Goal: Information Seeking & Learning: Check status

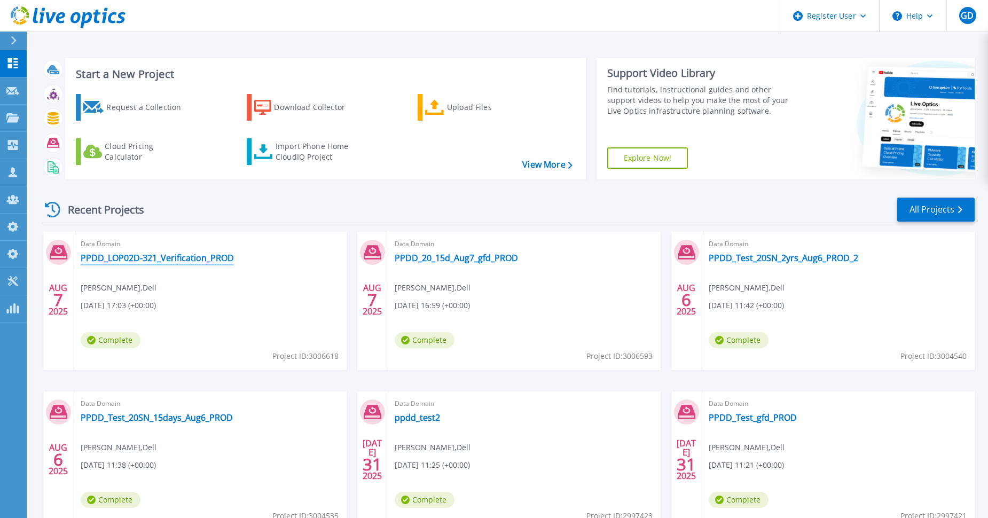
click at [135, 256] on link "PPDD_LOP02D-321_Verification_PROD" at bounding box center [157, 258] width 153 height 11
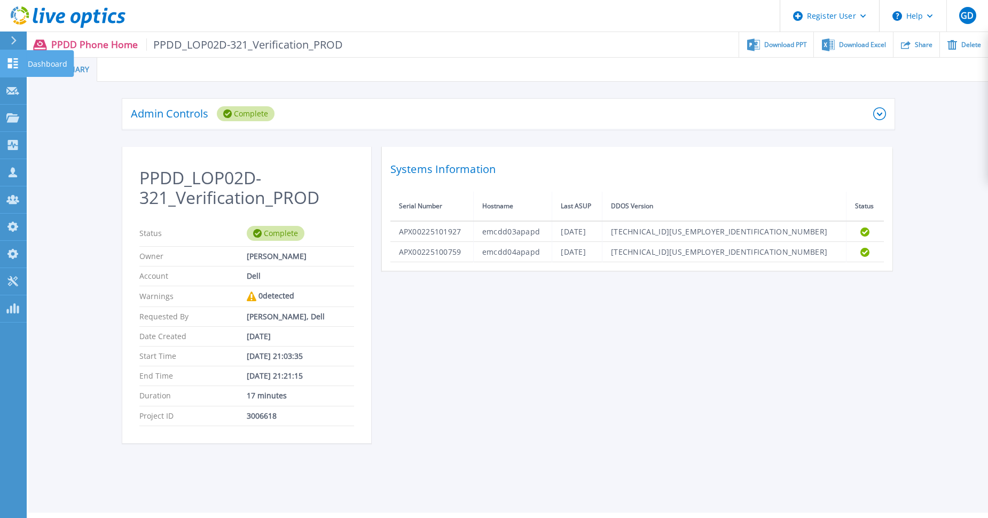
click at [13, 64] on icon at bounding box center [12, 63] width 13 height 10
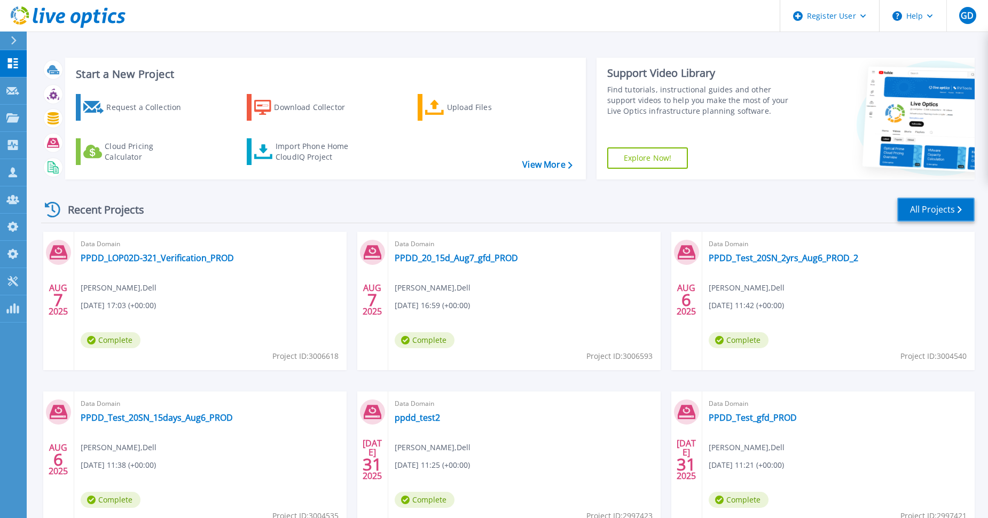
click at [936, 206] on link "All Projects" at bounding box center [936, 210] width 77 height 24
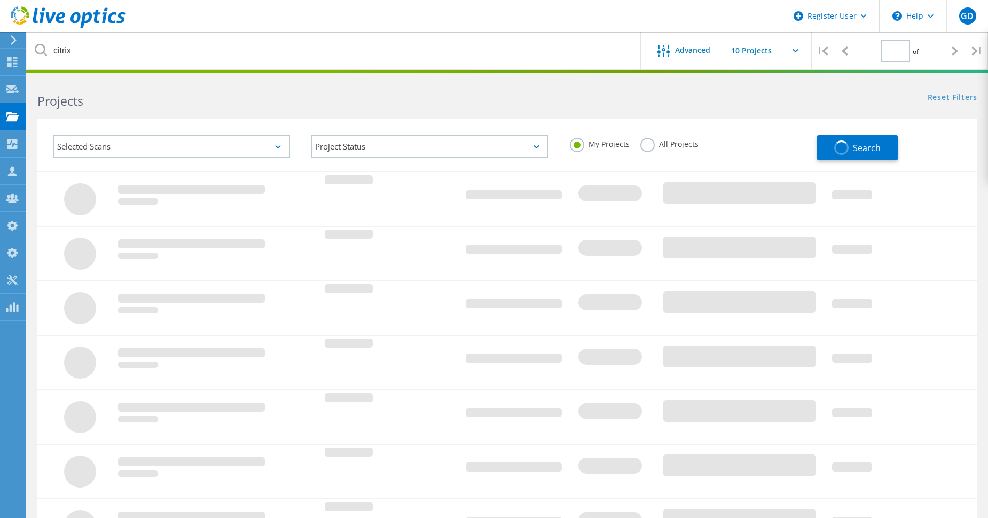
type input "1"
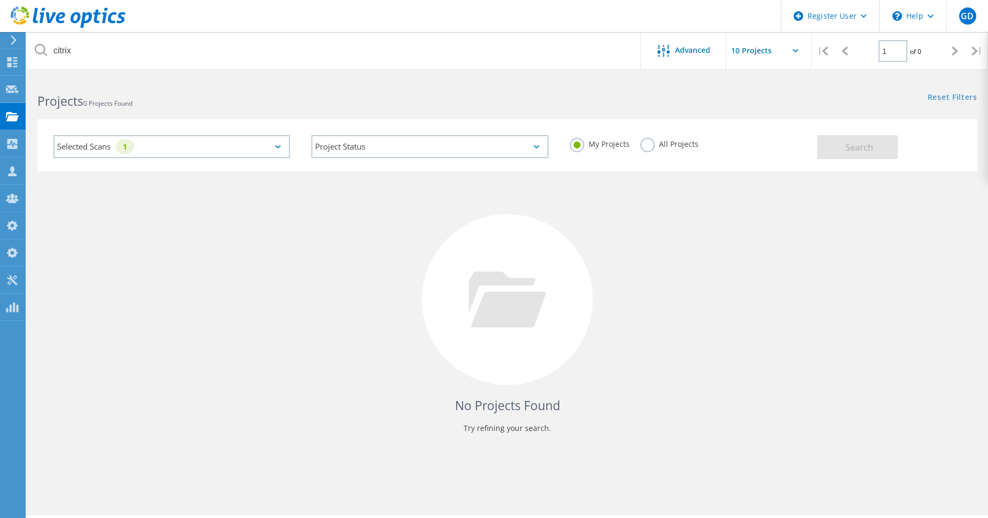
click at [165, 149] on div "Selected Scans 1" at bounding box center [171, 146] width 237 height 23
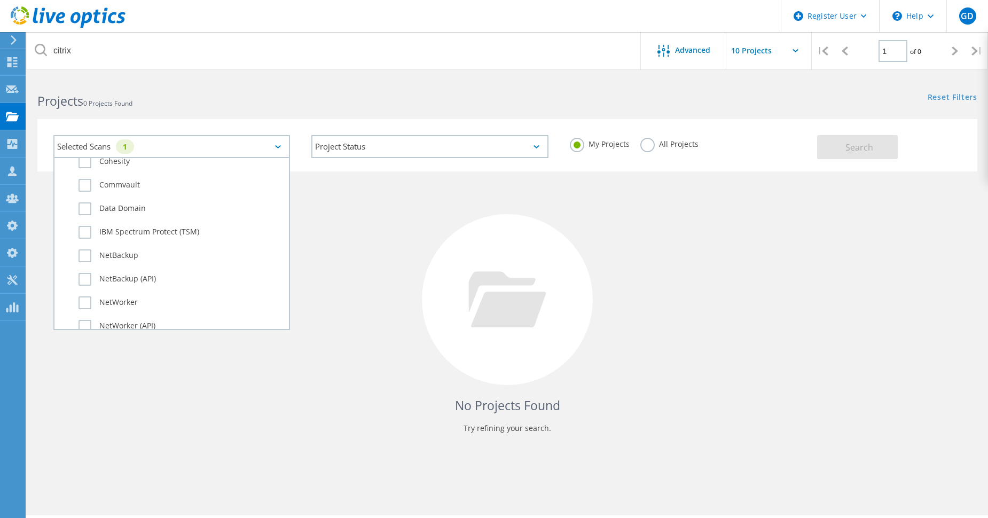
scroll to position [751, 0]
click at [336, 225] on div "No Projects Found Try refining your search." at bounding box center [507, 310] width 940 height 276
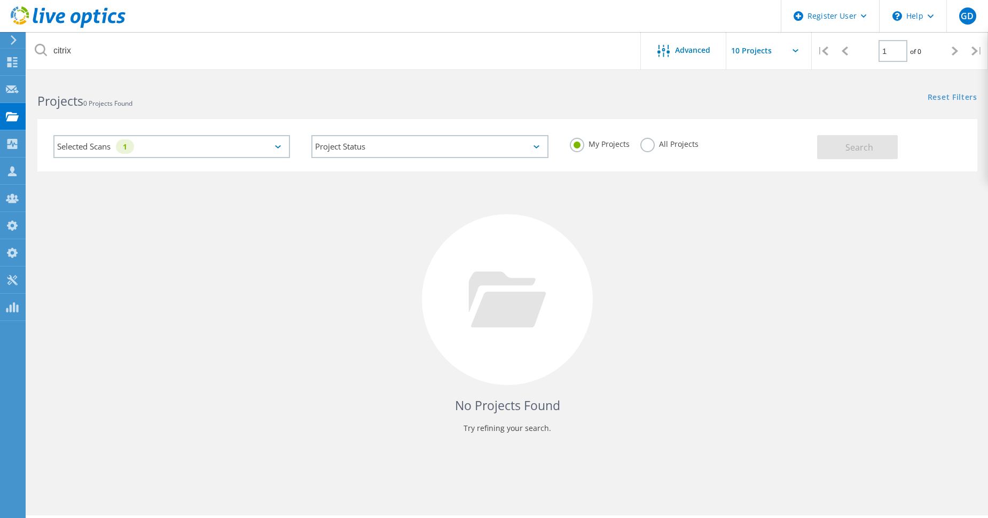
click at [648, 148] on label "All Projects" at bounding box center [670, 143] width 58 height 10
click at [0, 0] on input "All Projects" at bounding box center [0, 0] width 0 height 0
click at [574, 146] on label "My Projects" at bounding box center [600, 143] width 60 height 10
click at [0, 0] on input "My Projects" at bounding box center [0, 0] width 0 height 0
click at [646, 145] on label "All Projects" at bounding box center [670, 143] width 58 height 10
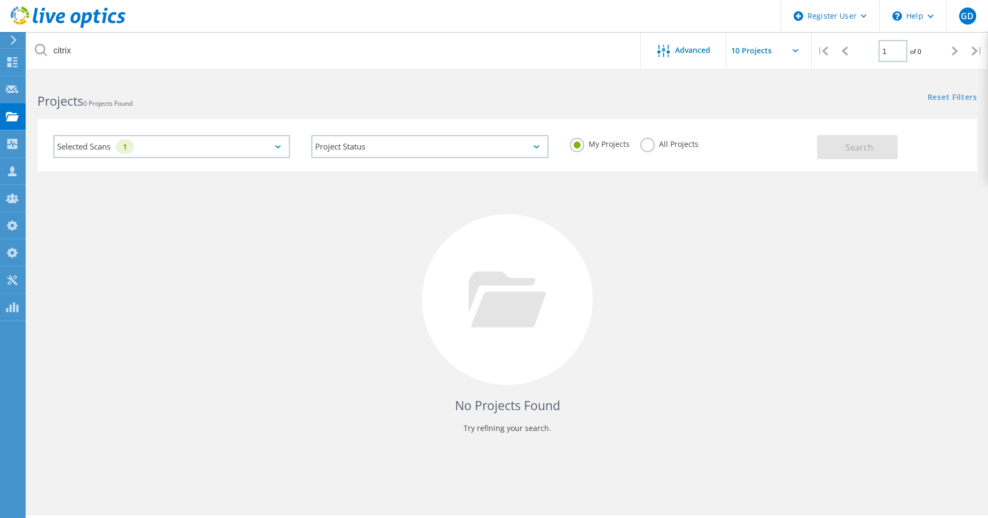
click at [0, 0] on input "All Projects" at bounding box center [0, 0] width 0 height 0
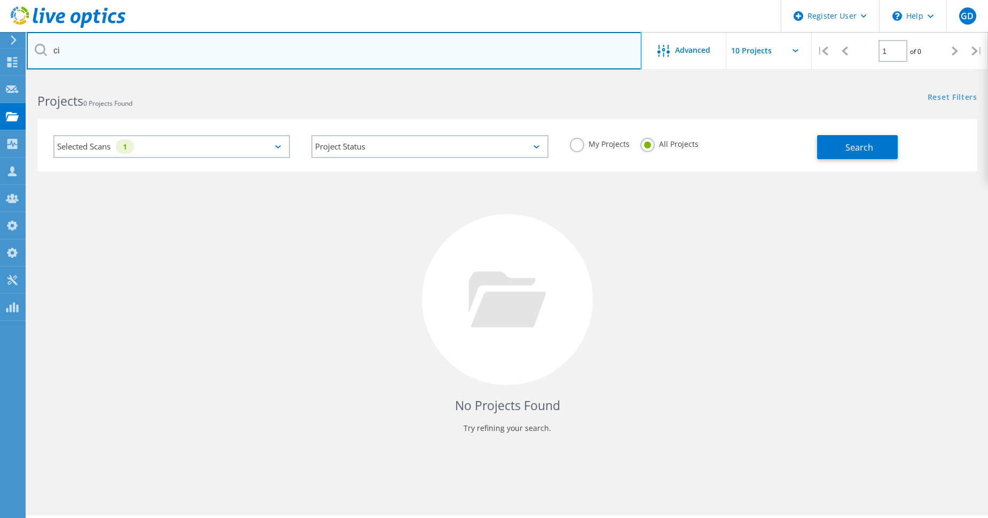
type input "c"
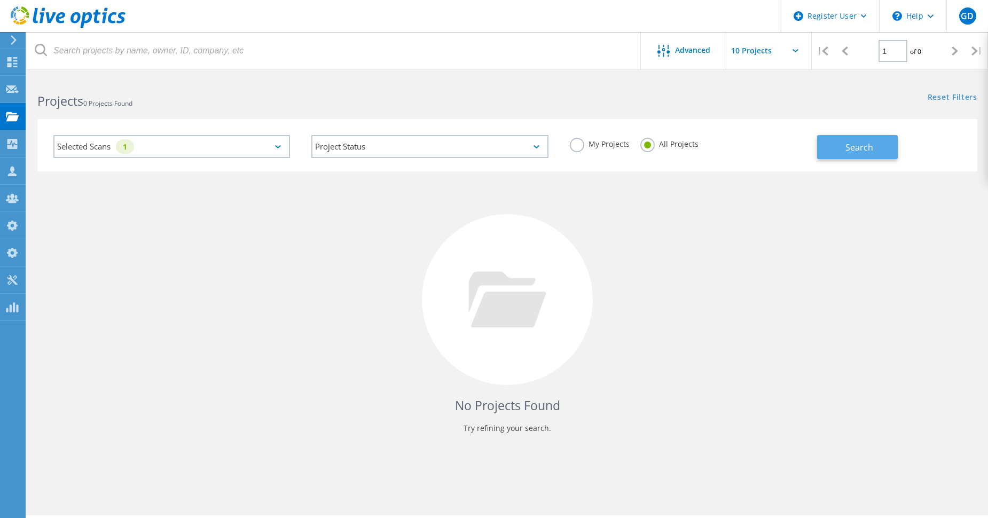
click at [845, 145] on button "Search" at bounding box center [857, 147] width 81 height 24
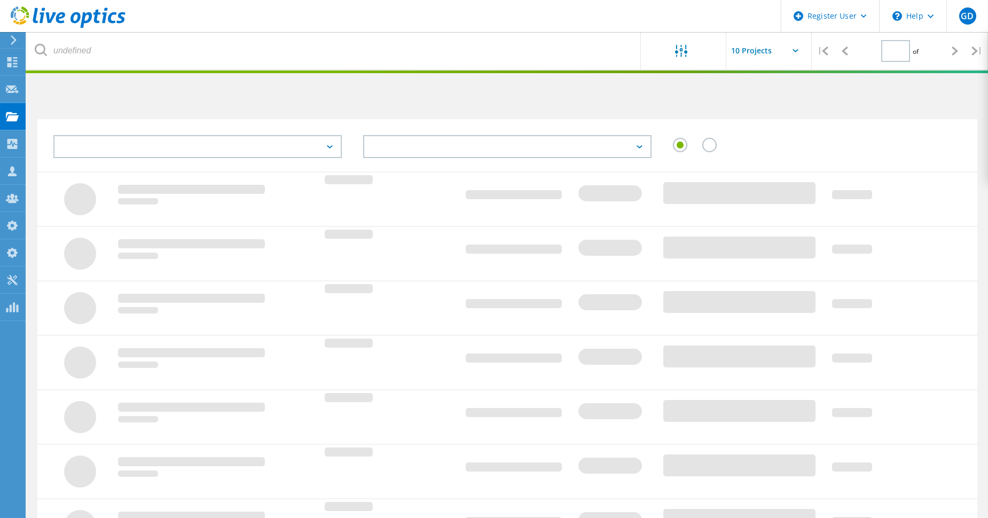
type input "1"
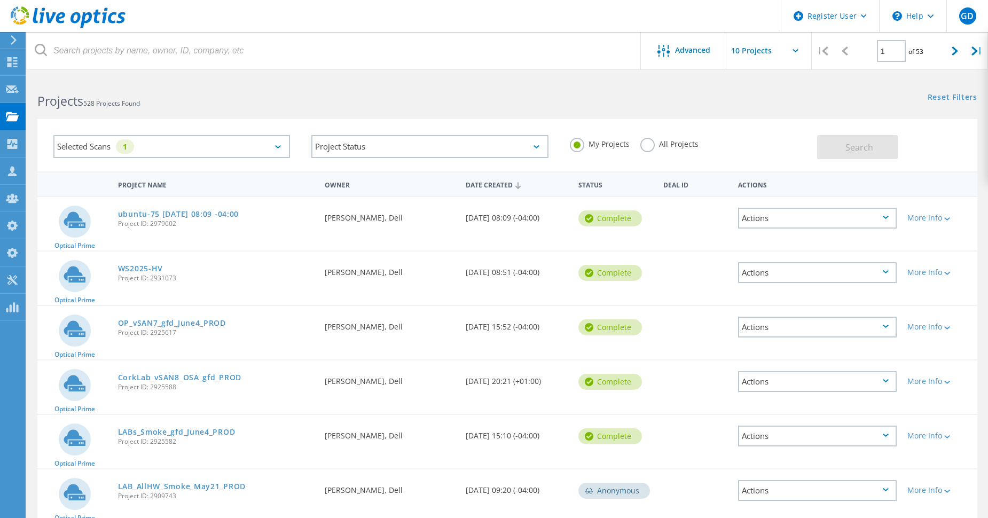
click at [649, 146] on label "All Projects" at bounding box center [670, 143] width 58 height 10
click at [0, 0] on input "All Projects" at bounding box center [0, 0] width 0 height 0
click at [865, 148] on span "Search" at bounding box center [860, 148] width 28 height 12
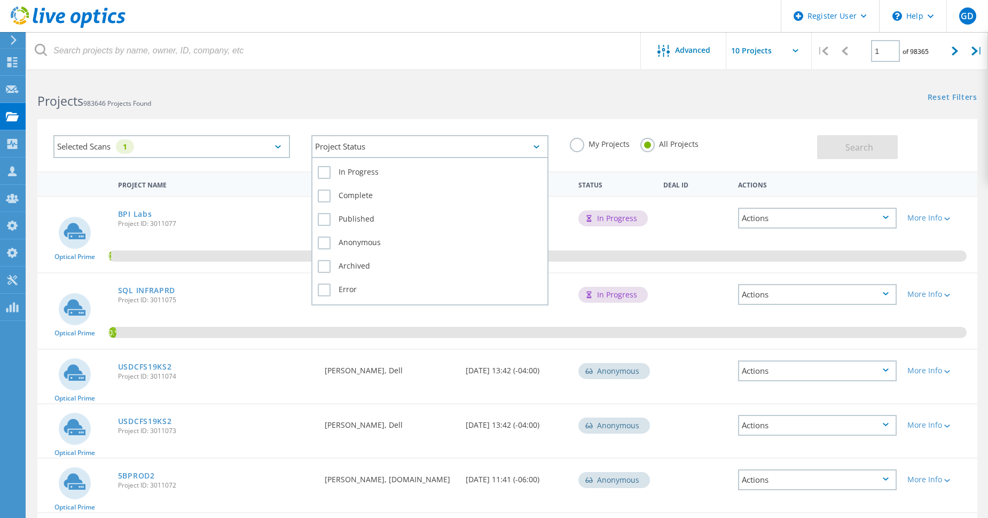
click at [529, 148] on div "Project Status" at bounding box center [429, 146] width 237 height 23
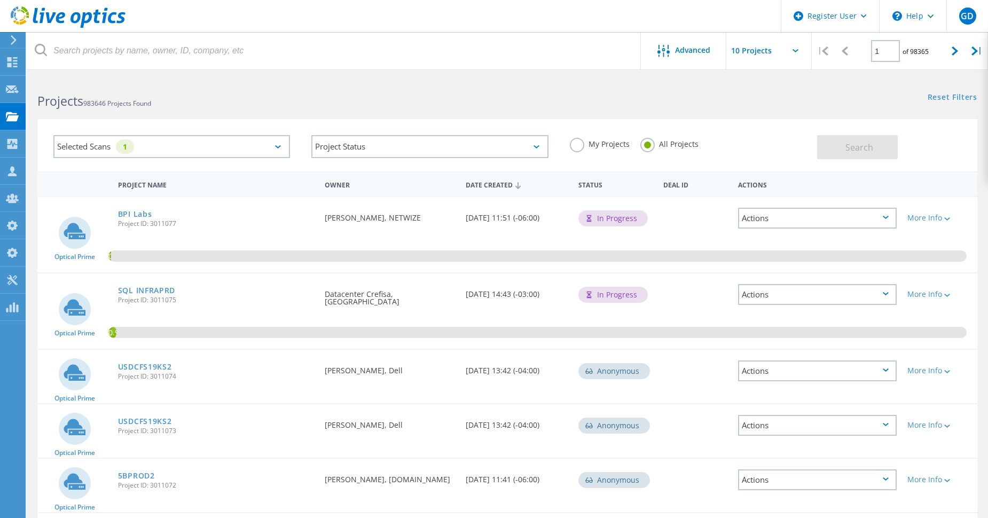
click at [603, 163] on div "My Projects All Projects" at bounding box center [688, 144] width 258 height 40
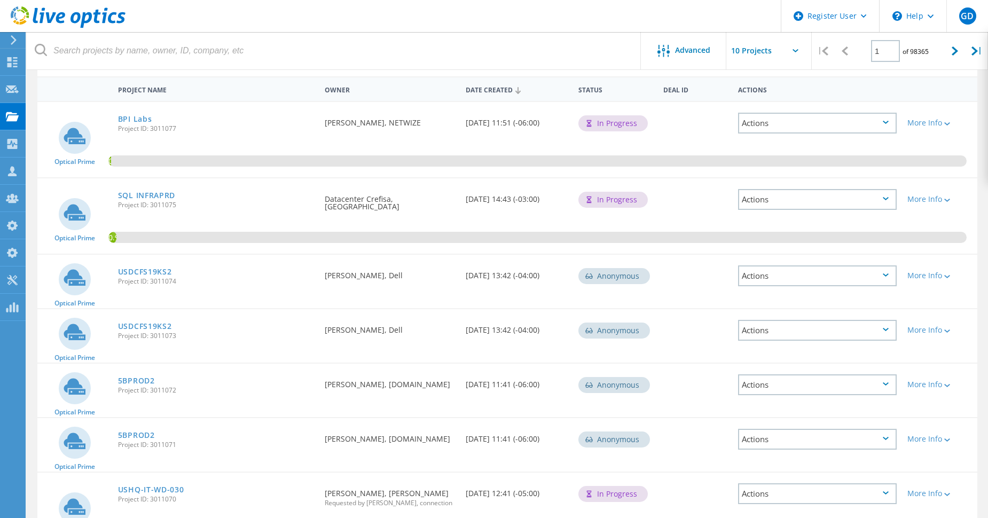
scroll to position [89, 0]
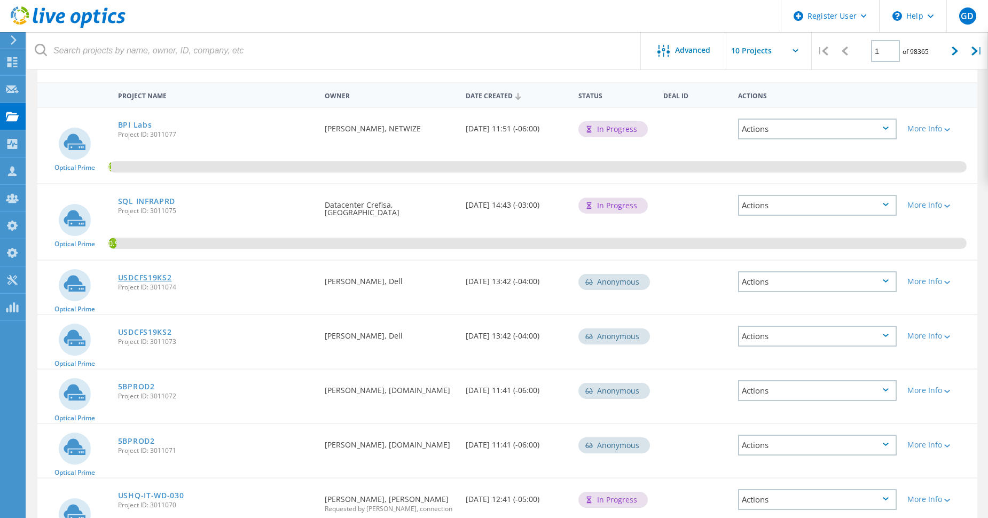
click at [134, 276] on link "USDCFS19KS2" at bounding box center [145, 277] width 54 height 7
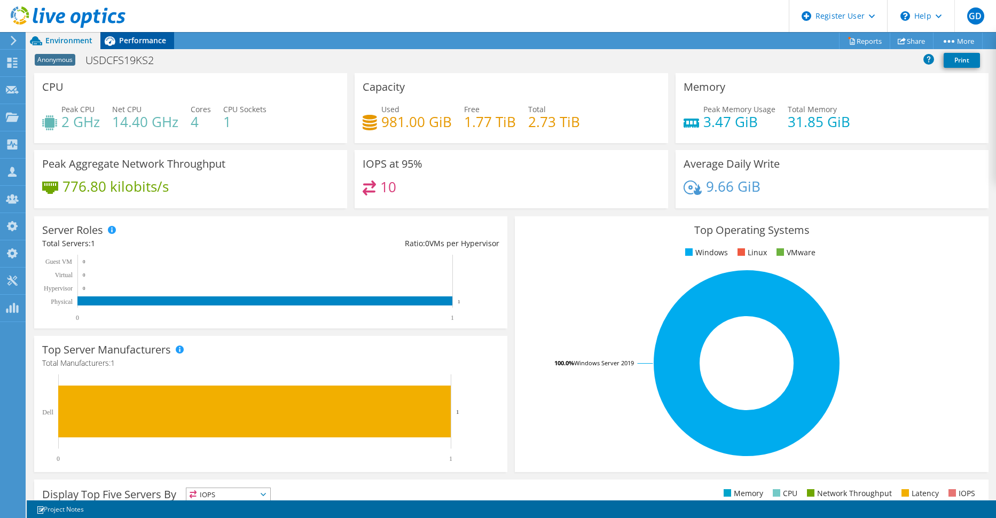
click at [138, 42] on span "Performance" at bounding box center [142, 40] width 47 height 10
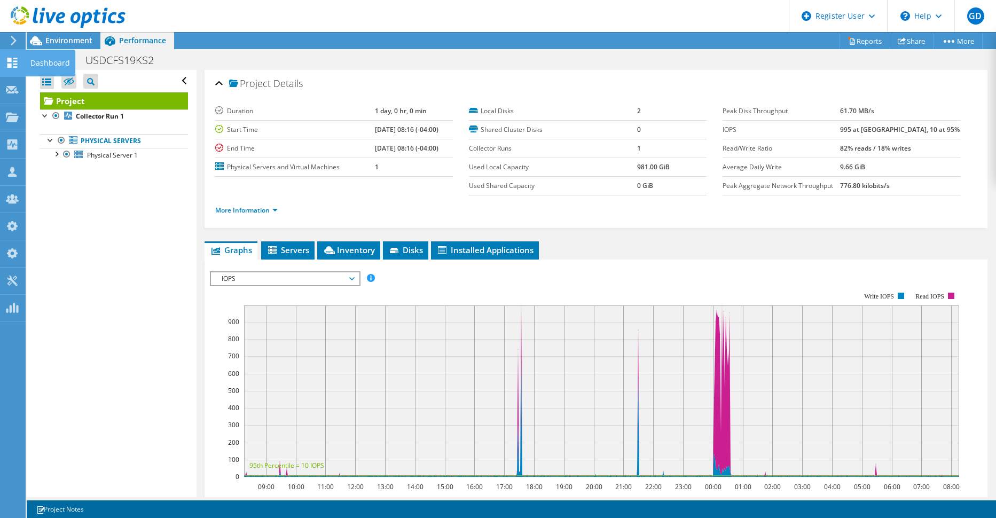
click at [12, 59] on icon at bounding box center [12, 63] width 13 height 10
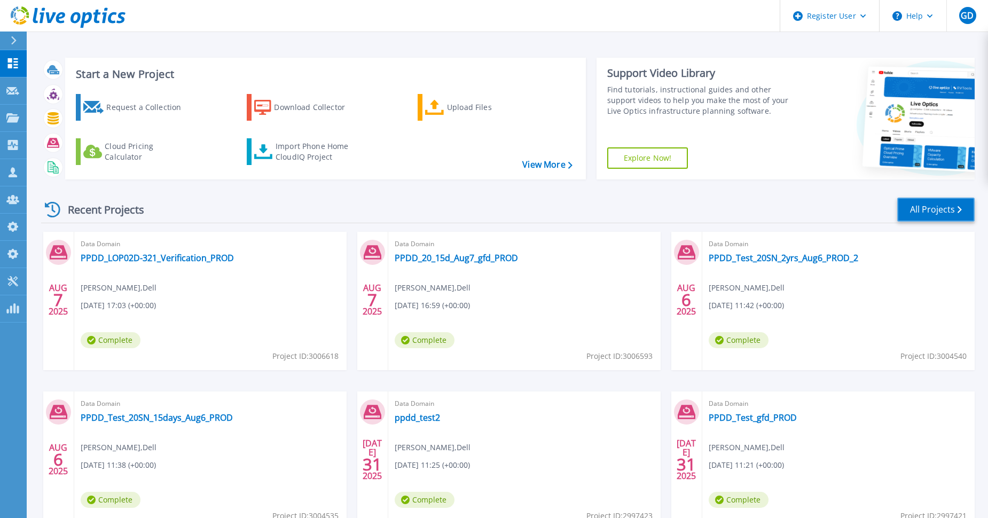
click at [945, 219] on link "All Projects" at bounding box center [936, 210] width 77 height 24
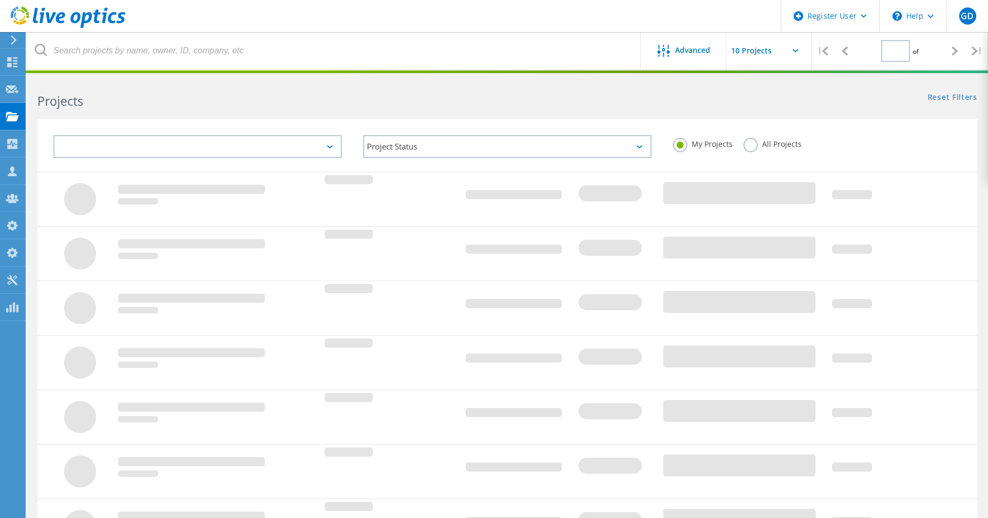
type input "1"
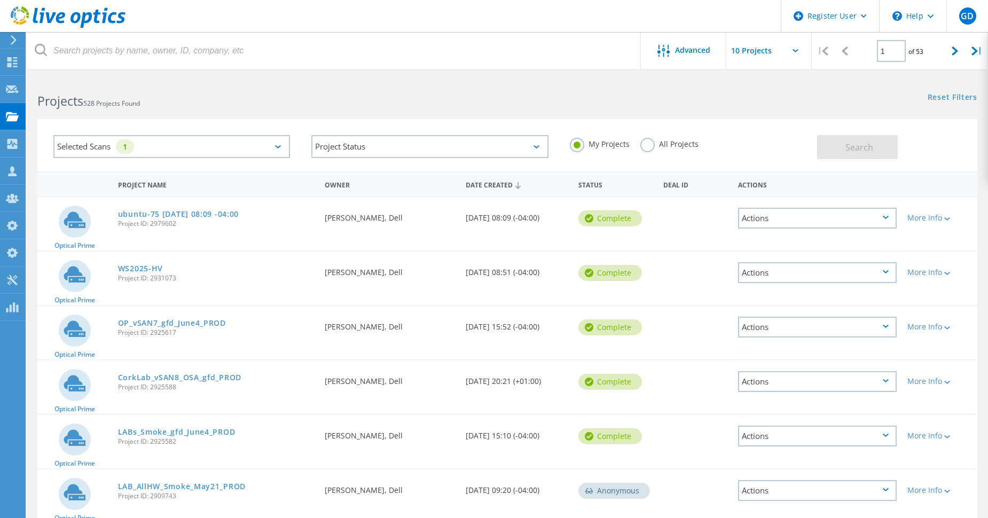
click at [648, 148] on label "All Projects" at bounding box center [670, 143] width 58 height 10
click at [0, 0] on input "All Projects" at bounding box center [0, 0] width 0 height 0
click at [125, 139] on div "Selected Scans 1" at bounding box center [171, 146] width 237 height 23
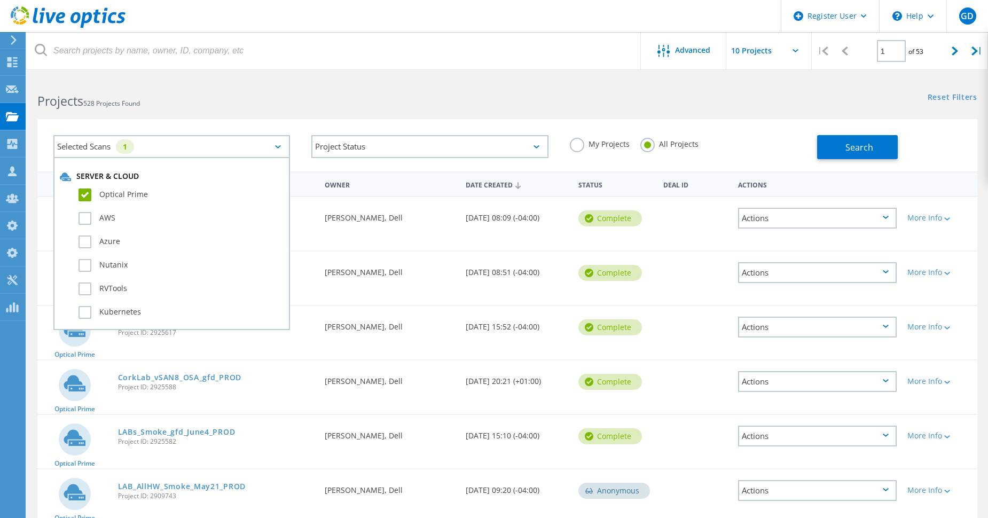
click at [88, 193] on label "Optical Prime" at bounding box center [181, 195] width 205 height 13
click at [0, 0] on input "Optical Prime" at bounding box center [0, 0] width 0 height 0
click at [948, 146] on div "Search" at bounding box center [894, 141] width 155 height 35
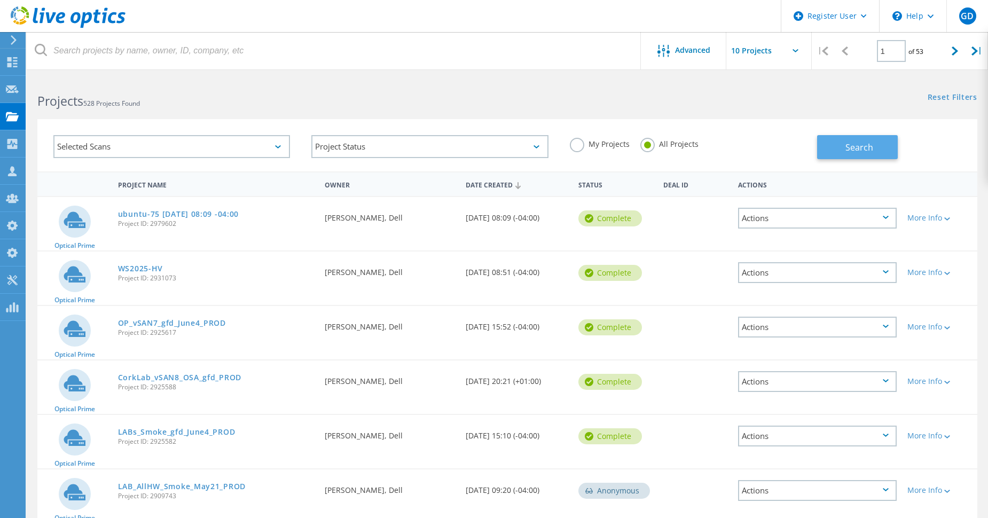
click at [849, 151] on span "Search" at bounding box center [860, 148] width 28 height 12
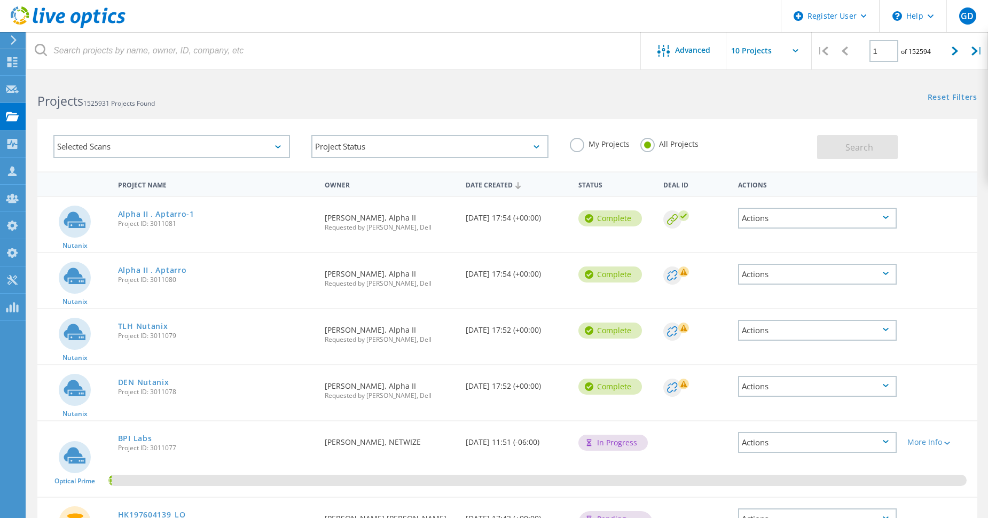
click at [656, 232] on div "Complete" at bounding box center [615, 217] width 84 height 40
click at [650, 237] on div "Complete" at bounding box center [615, 217] width 84 height 40
click at [648, 243] on div "Nutanix Alpha II . Aptarro-1 Project ID: 3011081 Requested By Clint McGarity, A…" at bounding box center [507, 224] width 940 height 55
click at [184, 269] on link "Alpha II . Aptarro" at bounding box center [152, 270] width 69 height 7
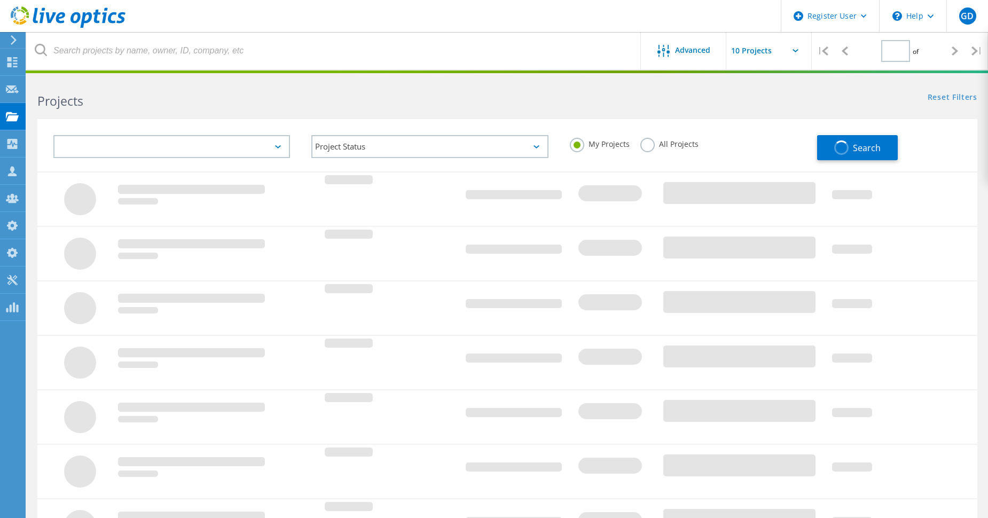
type input "1"
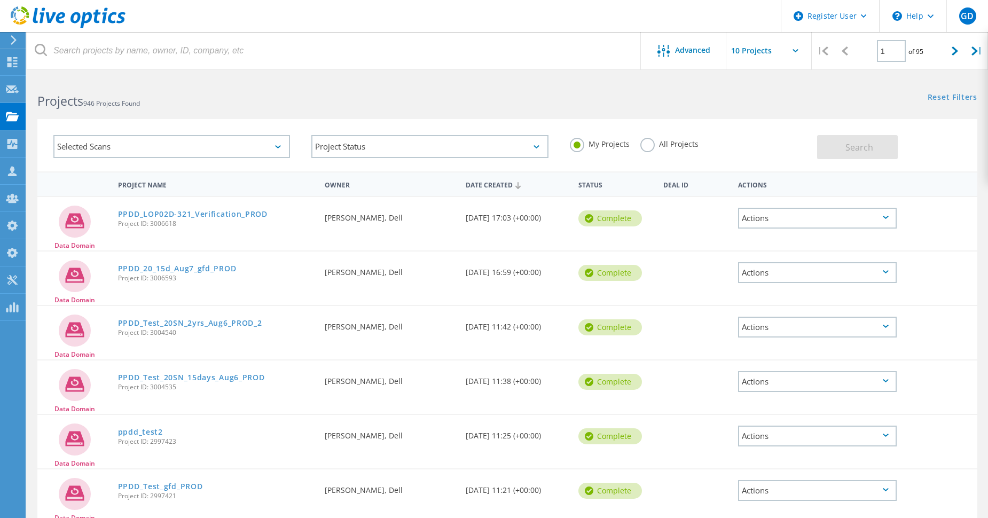
click at [648, 146] on label "All Projects" at bounding box center [670, 143] width 58 height 10
click at [0, 0] on input "All Projects" at bounding box center [0, 0] width 0 height 0
click at [874, 147] on button "Search" at bounding box center [857, 147] width 81 height 24
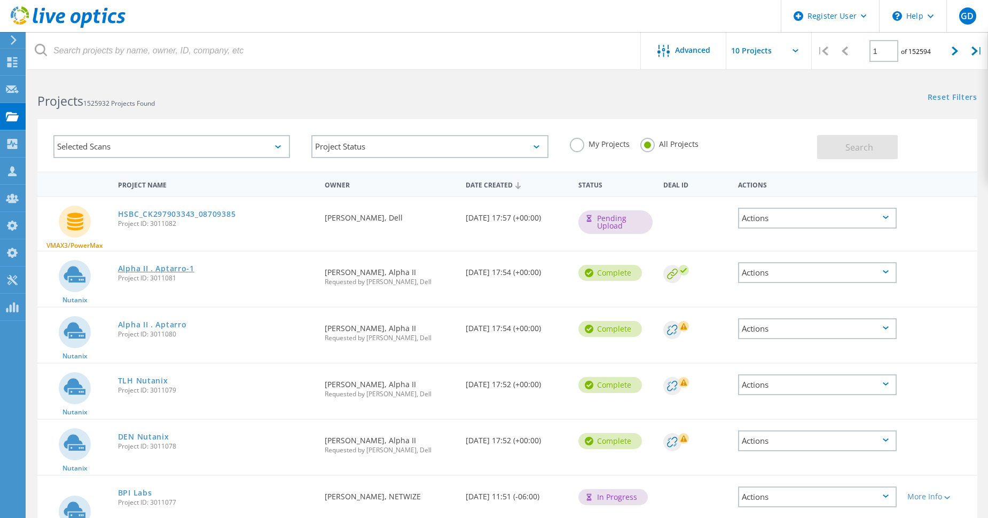
click at [171, 268] on link "Alpha II . Aptarro-1" at bounding box center [156, 268] width 76 height 7
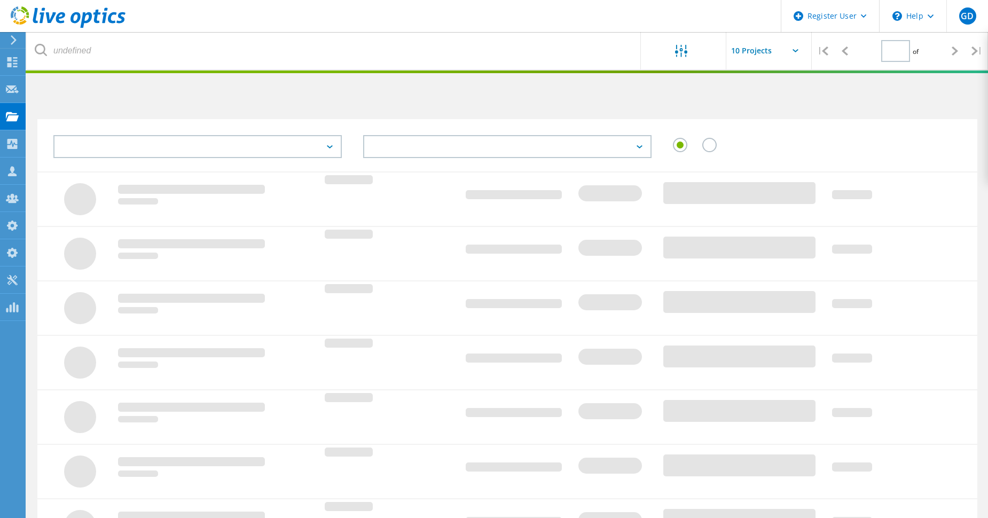
type input "1"
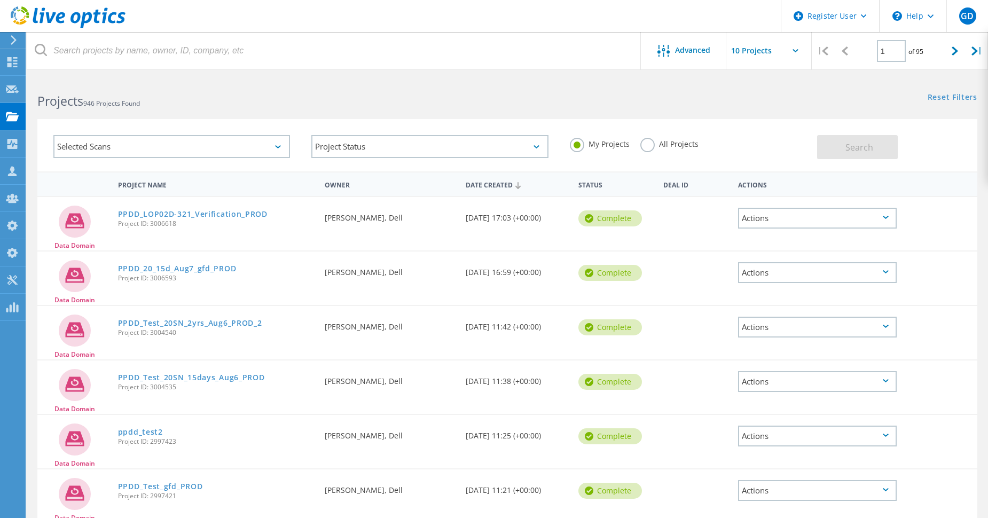
click at [651, 143] on label "All Projects" at bounding box center [670, 143] width 58 height 10
click at [0, 0] on input "All Projects" at bounding box center [0, 0] width 0 height 0
click at [833, 142] on button "Search" at bounding box center [857, 147] width 81 height 24
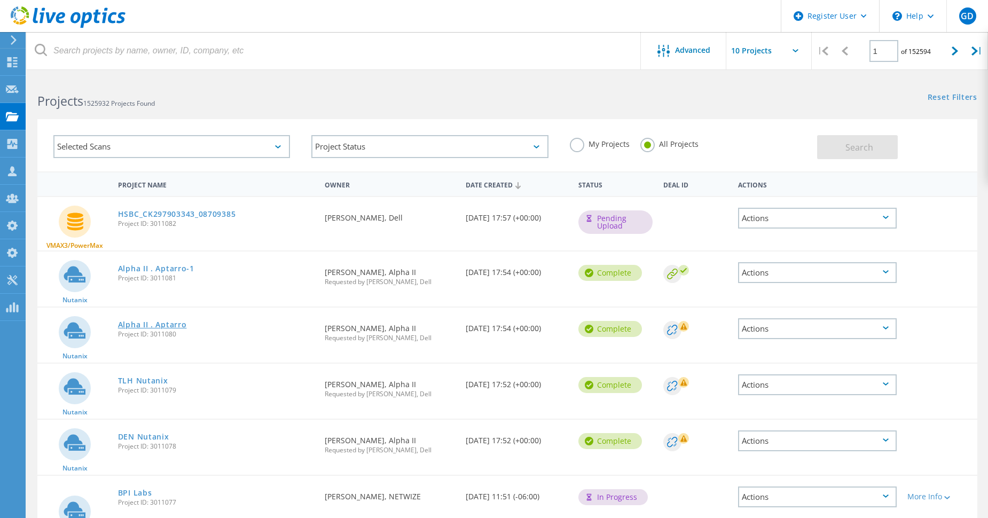
click at [181, 321] on link "Alpha II . Aptarro" at bounding box center [152, 324] width 69 height 7
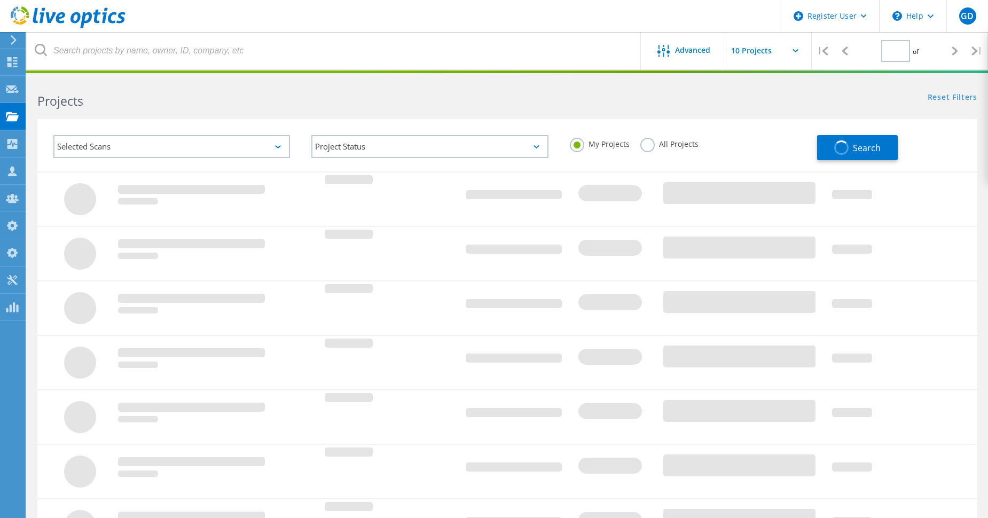
type input "1"
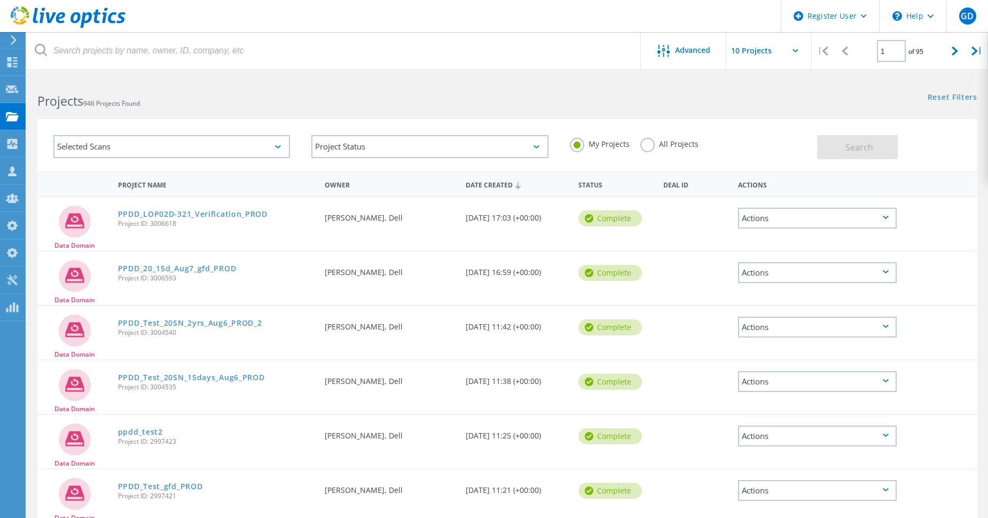
click at [652, 144] on label "All Projects" at bounding box center [670, 143] width 58 height 10
click at [0, 0] on input "All Projects" at bounding box center [0, 0] width 0 height 0
click at [842, 146] on button "Search" at bounding box center [857, 147] width 81 height 24
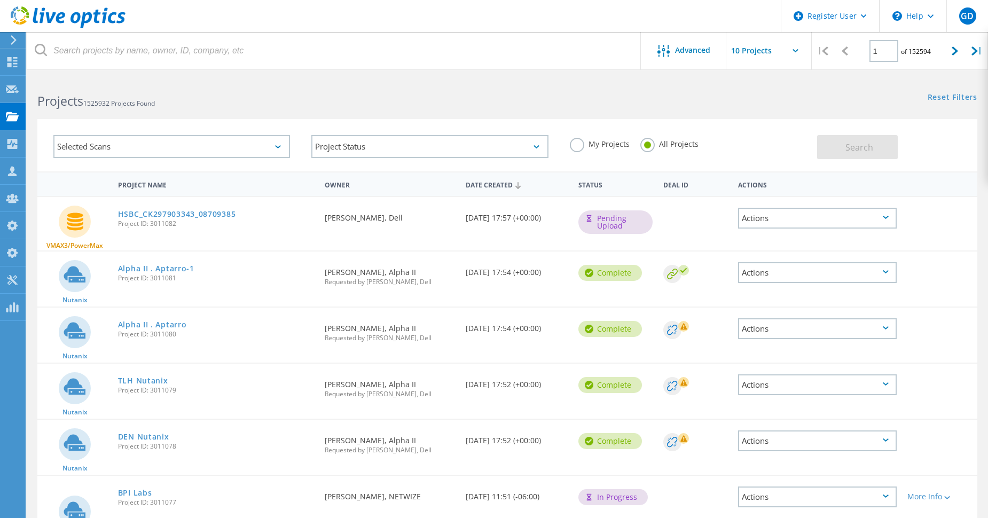
click at [716, 283] on div at bounding box center [696, 274] width 65 height 18
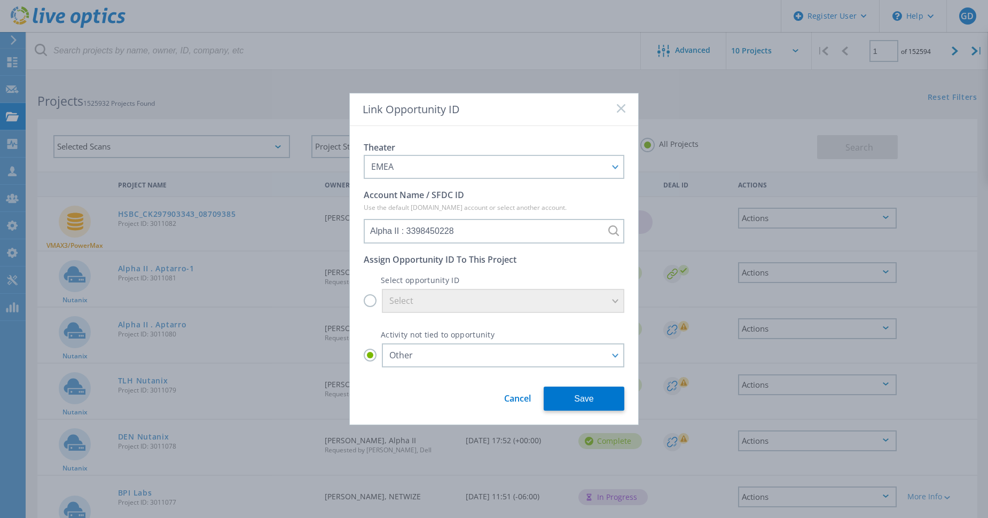
click at [512, 396] on link "Cancel" at bounding box center [517, 395] width 27 height 20
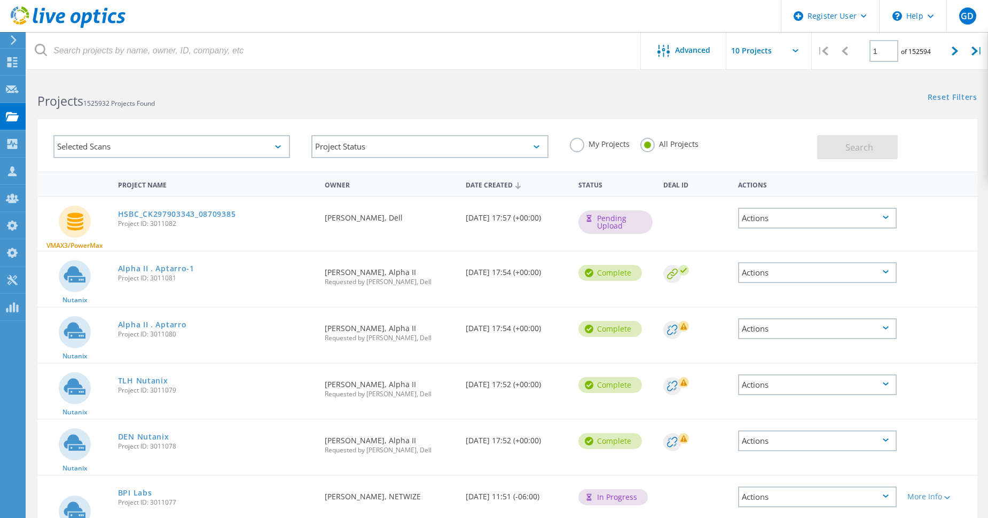
click at [684, 268] on circle at bounding box center [684, 270] width 11 height 11
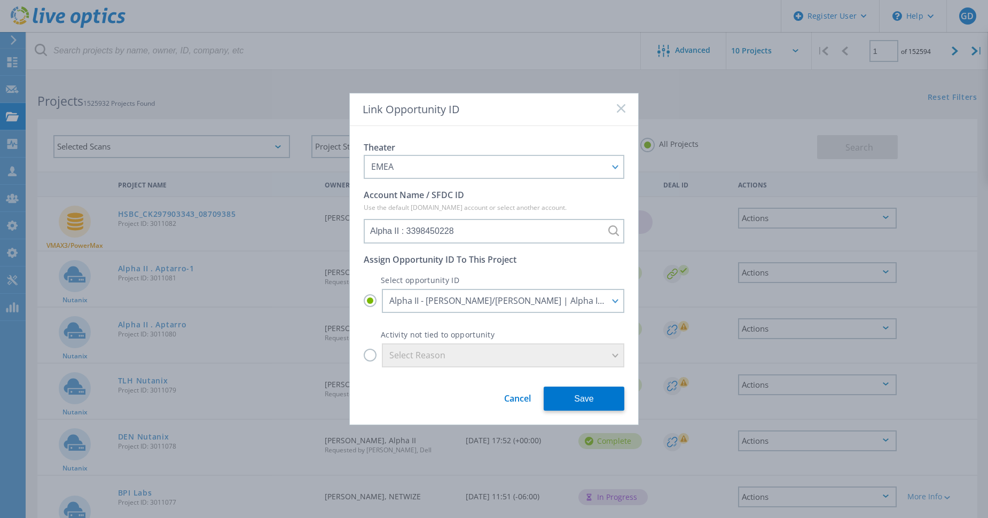
click at [524, 395] on link "Cancel" at bounding box center [517, 395] width 27 height 20
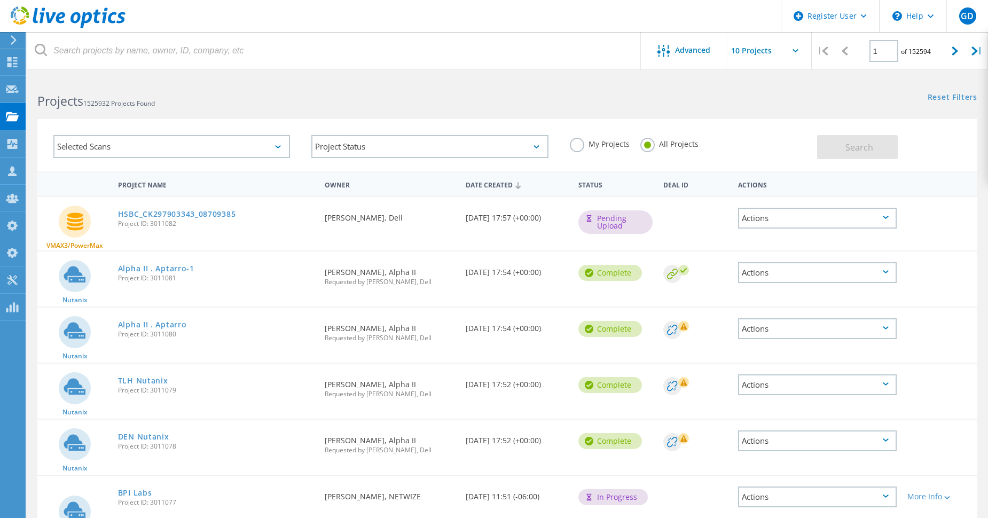
click at [682, 326] on rect at bounding box center [684, 326] width 11 height 11
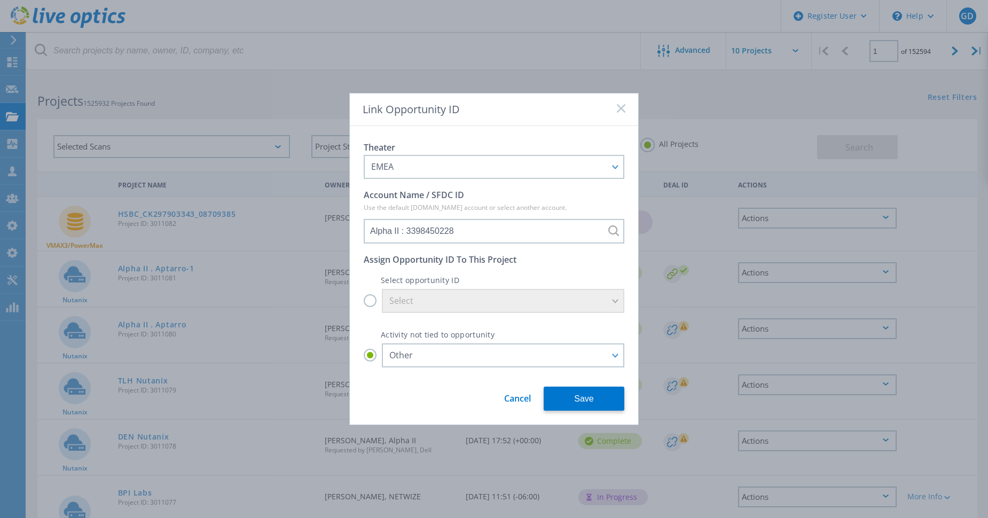
click at [522, 400] on link "Cancel" at bounding box center [517, 395] width 27 height 20
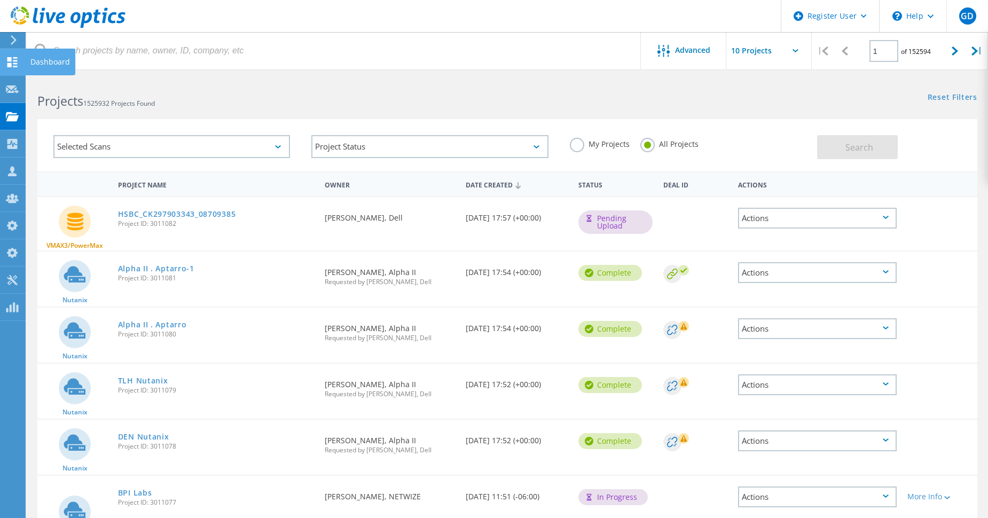
click at [11, 62] on icon at bounding box center [12, 62] width 13 height 10
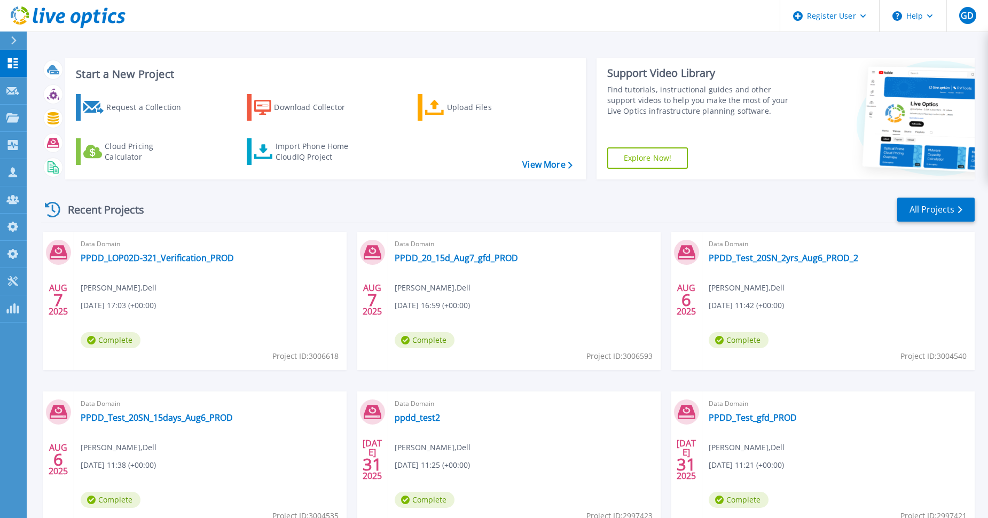
click at [183, 205] on div "Recent Projects All Projects" at bounding box center [508, 210] width 934 height 27
click at [436, 211] on div "Recent Projects All Projects" at bounding box center [508, 210] width 934 height 27
click at [329, 195] on div "Recent Projects All Projects AUG 7 2025 Data Domain PPDD_LOP02D-321_Verificatio…" at bounding box center [508, 374] width 934 height 372
click at [167, 257] on link "PPDD_LOP02D-321_Verification_PROD" at bounding box center [157, 258] width 153 height 11
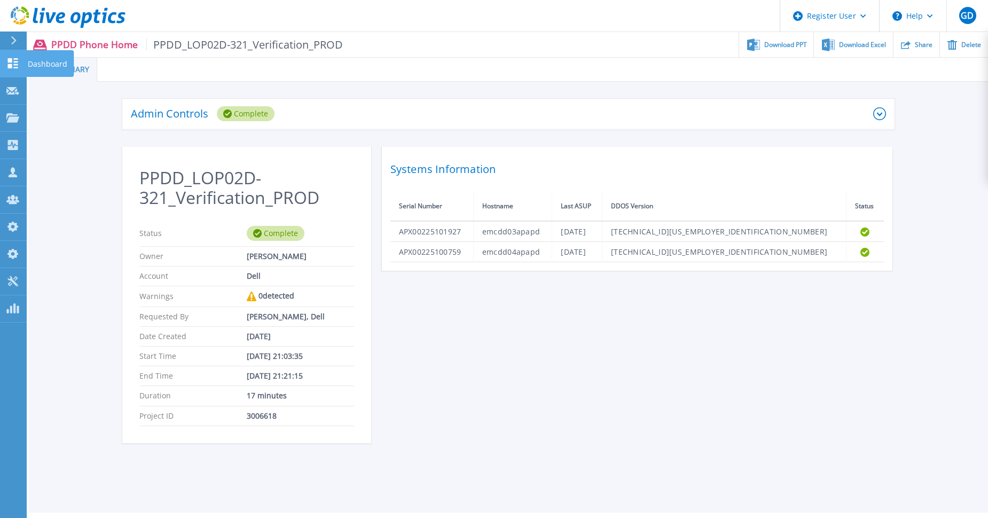
click at [15, 61] on icon at bounding box center [13, 63] width 10 height 10
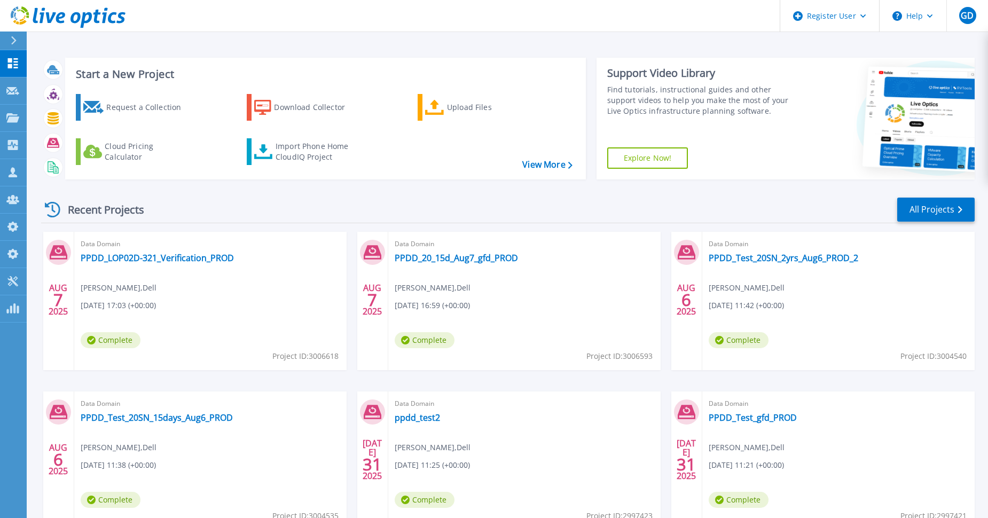
click at [661, 215] on div "Recent Projects All Projects" at bounding box center [508, 210] width 934 height 27
click at [427, 261] on link "PPDD_20_15d_Aug7_gfd_PROD" at bounding box center [456, 258] width 123 height 11
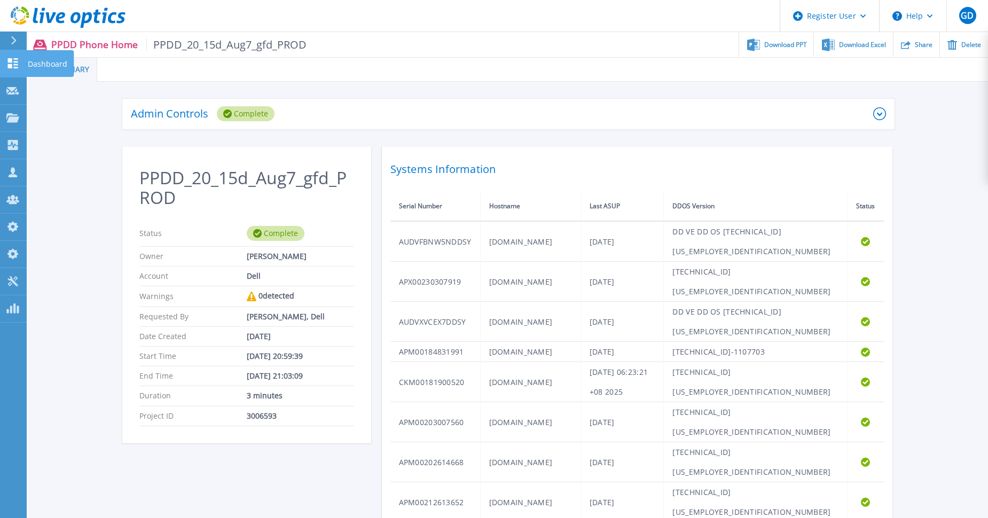
click at [19, 58] on icon at bounding box center [12, 63] width 13 height 10
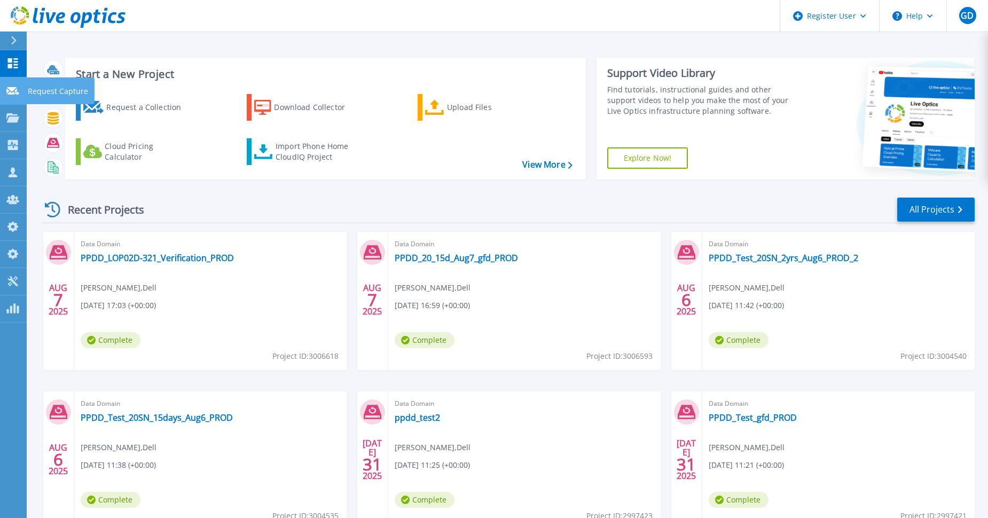
click at [17, 90] on icon at bounding box center [12, 91] width 13 height 8
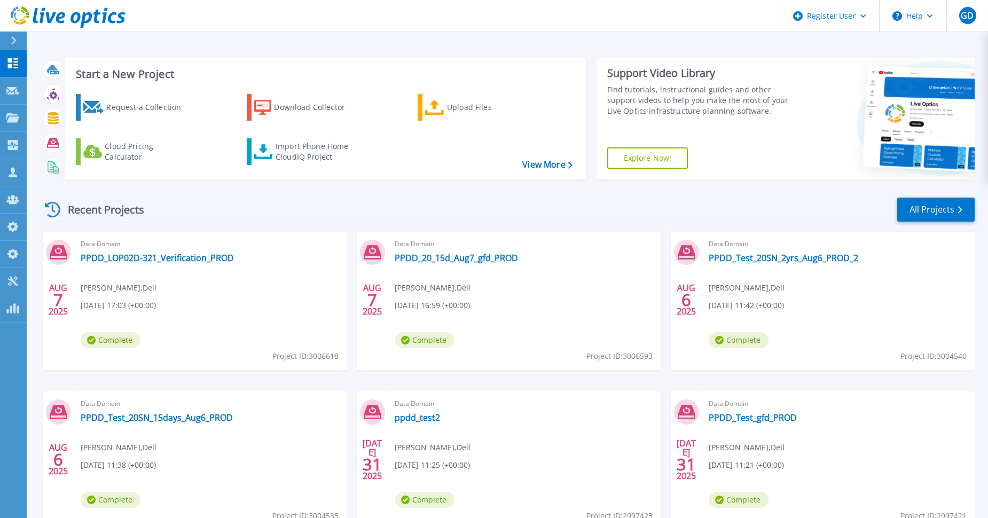
click at [679, 210] on div "Recent Projects All Projects" at bounding box center [508, 210] width 934 height 27
